Goal: Task Accomplishment & Management: Use online tool/utility

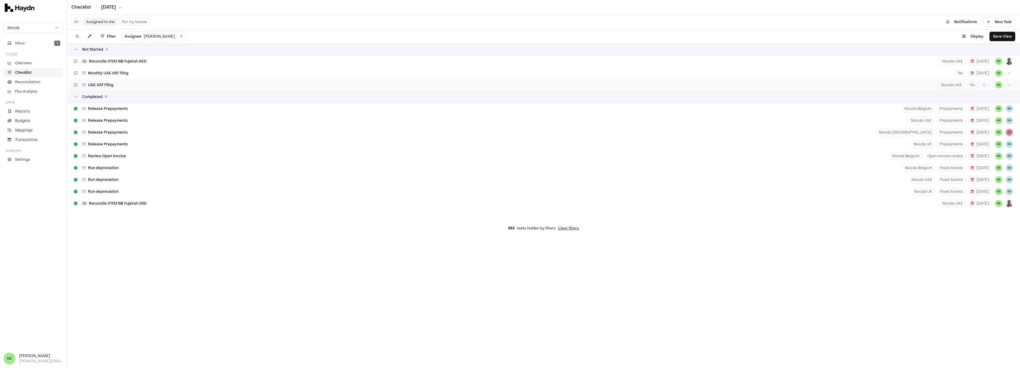
click at [262, 84] on div "UAE VAT Filing Nivoda UAE Tax + NK" at bounding box center [543, 85] width 953 height 12
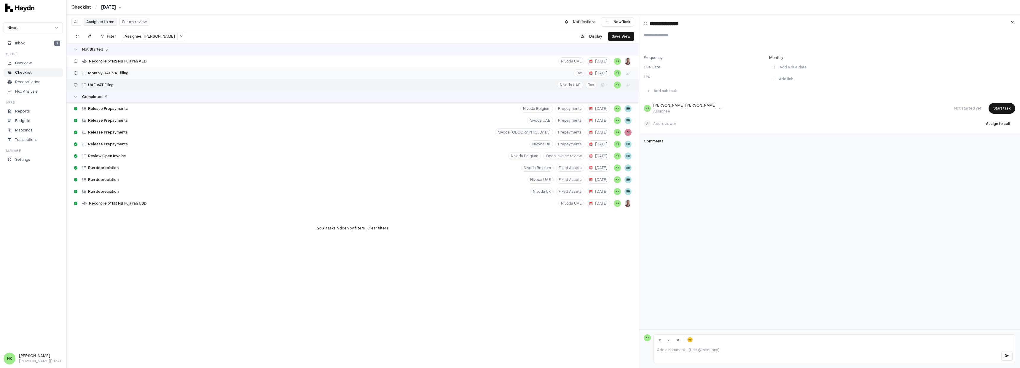
click at [262, 76] on div "Monthly UAE VAT filing Tax 14 Aug NK" at bounding box center [353, 73] width 572 height 12
click at [466, 63] on div "Reconcile 51132 NB Fujairah AED Nivoda UAE 8 Aug NK" at bounding box center [353, 61] width 572 height 12
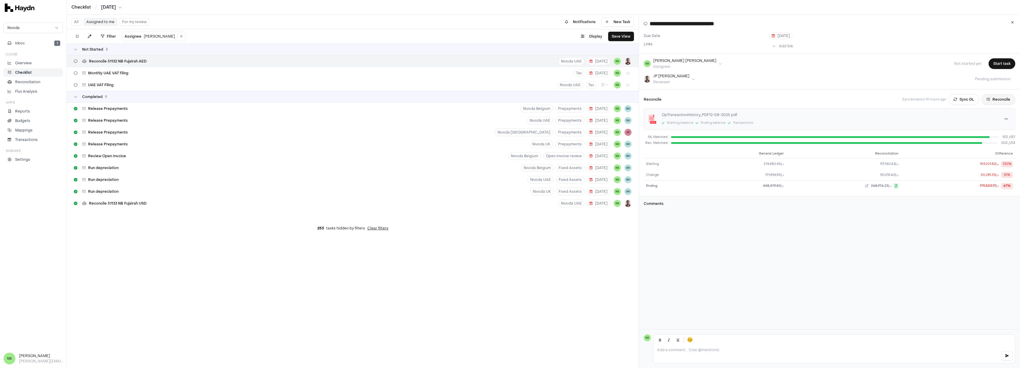
click at [993, 102] on button "Reconcile" at bounding box center [998, 99] width 34 height 11
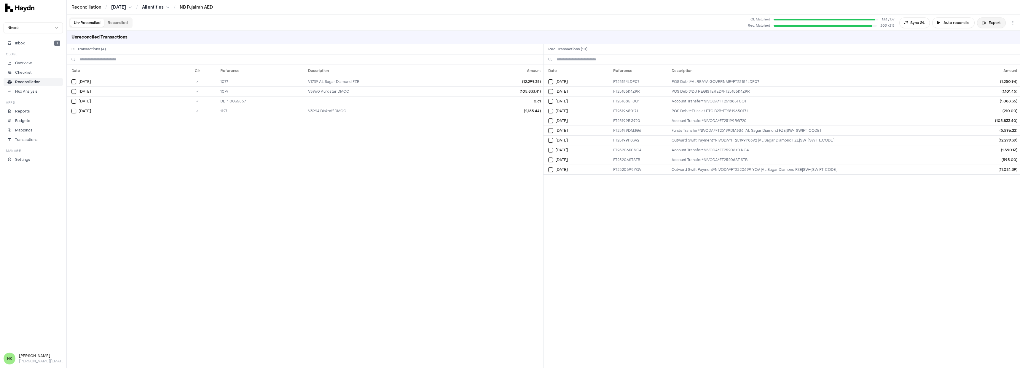
click at [987, 22] on button "Export" at bounding box center [991, 22] width 29 height 11
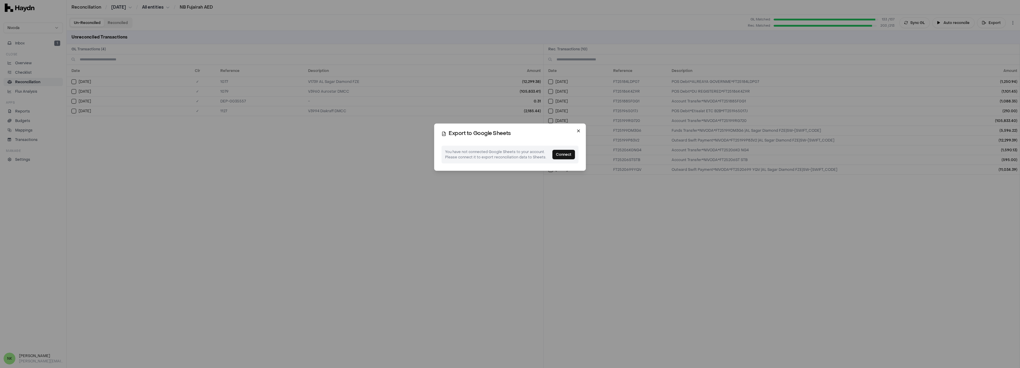
click at [576, 129] on icon "button" at bounding box center [578, 131] width 5 height 5
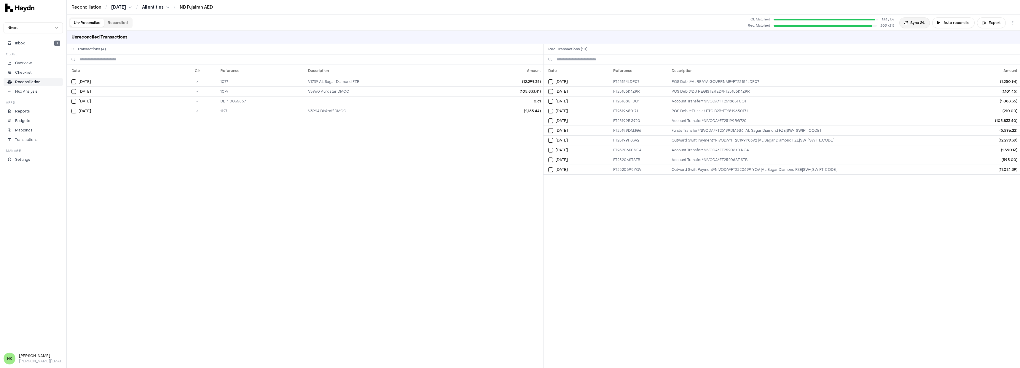
click at [919, 25] on button "Sync GL" at bounding box center [914, 22] width 31 height 11
click at [916, 22] on button "Sync GL" at bounding box center [914, 22] width 31 height 11
click at [39, 44] on button "Inbox 1" at bounding box center [33, 43] width 59 height 8
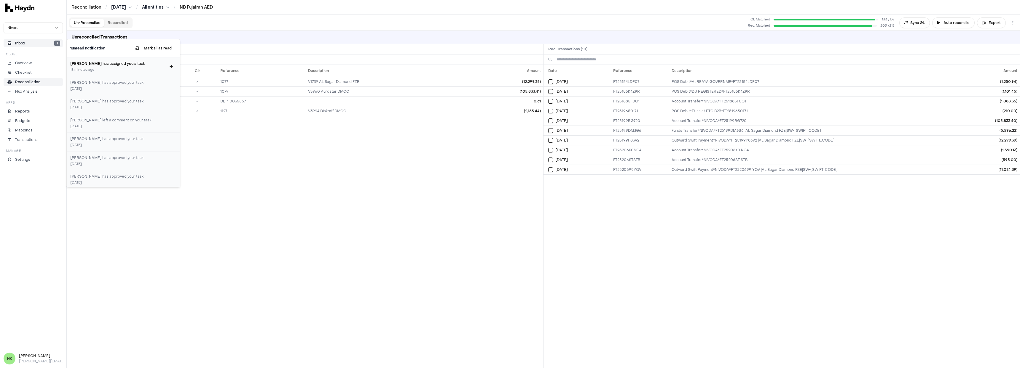
click at [104, 65] on h3 "Boriana Hristova has assigned you a task" at bounding box center [118, 63] width 96 height 5
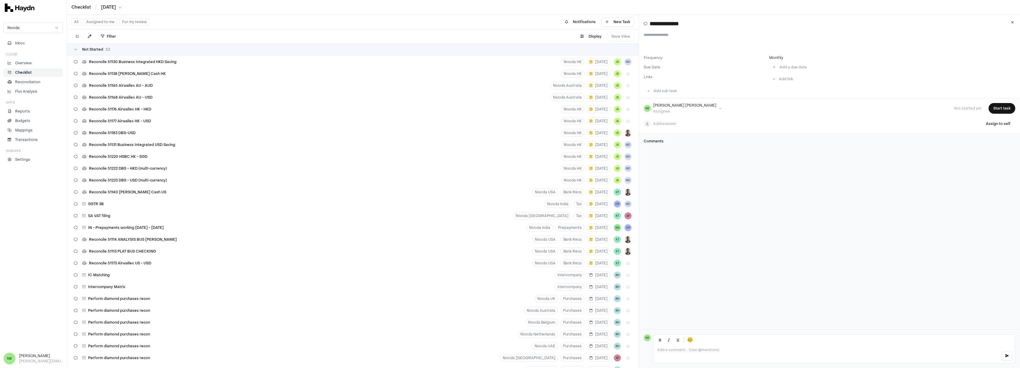
scroll to position [39, 0]
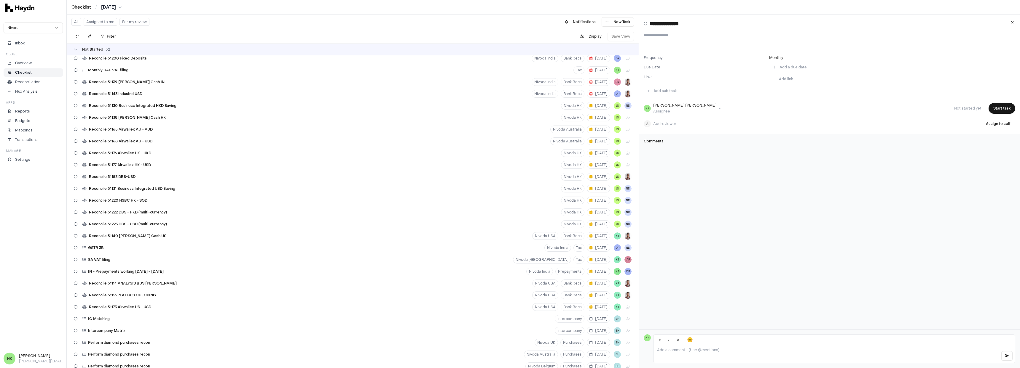
click at [96, 23] on button "Assigned to me" at bounding box center [100, 22] width 33 height 8
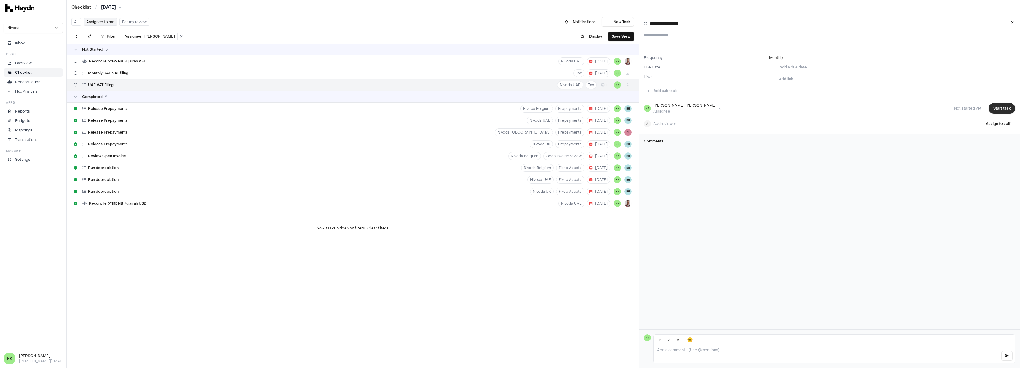
click at [995, 109] on button "Start task" at bounding box center [1001, 108] width 27 height 11
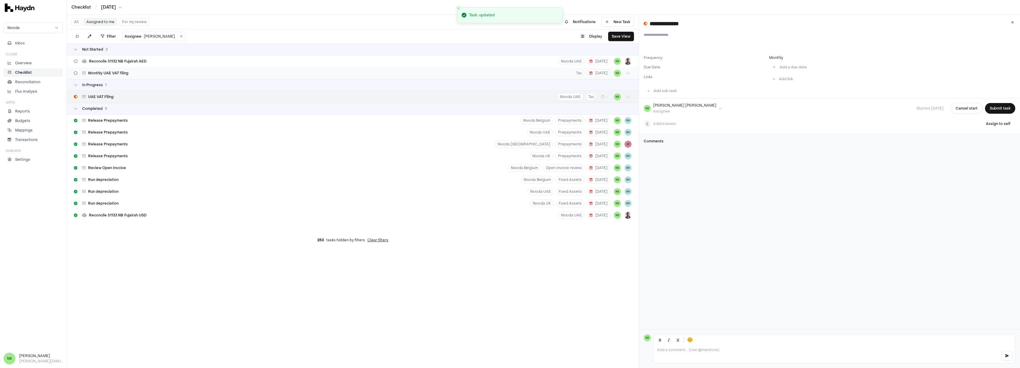
click at [516, 69] on div "Monthly UAE VAT filing Tax 14 Aug NK" at bounding box center [353, 73] width 572 height 12
click at [994, 103] on button "Start task" at bounding box center [1001, 105] width 27 height 11
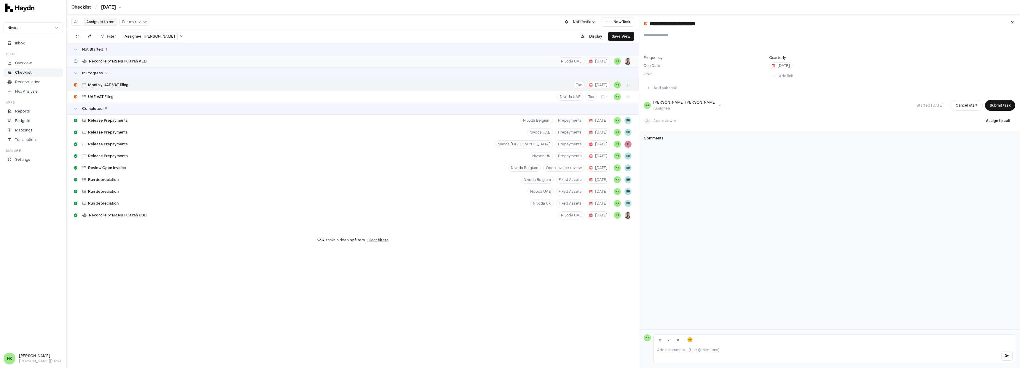
click at [208, 58] on div "Reconcile 51132 NB Fujairah AED Nivoda UAE 8 Aug NK" at bounding box center [353, 61] width 572 height 12
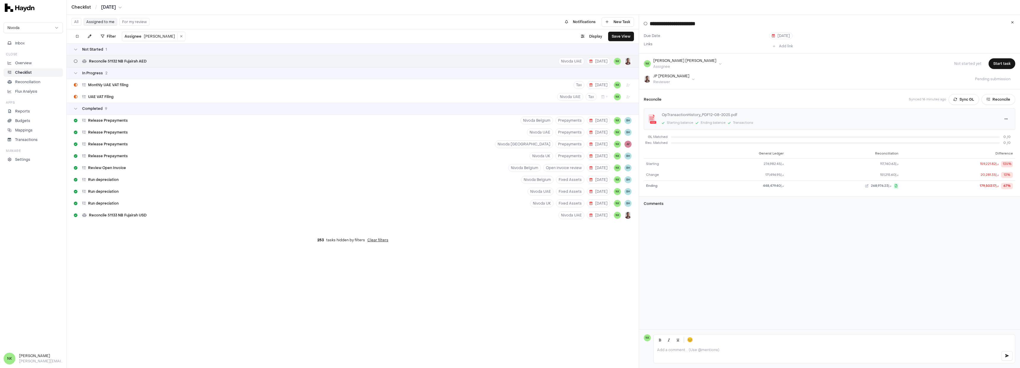
type input "**********"
